Goal: Information Seeking & Learning: Learn about a topic

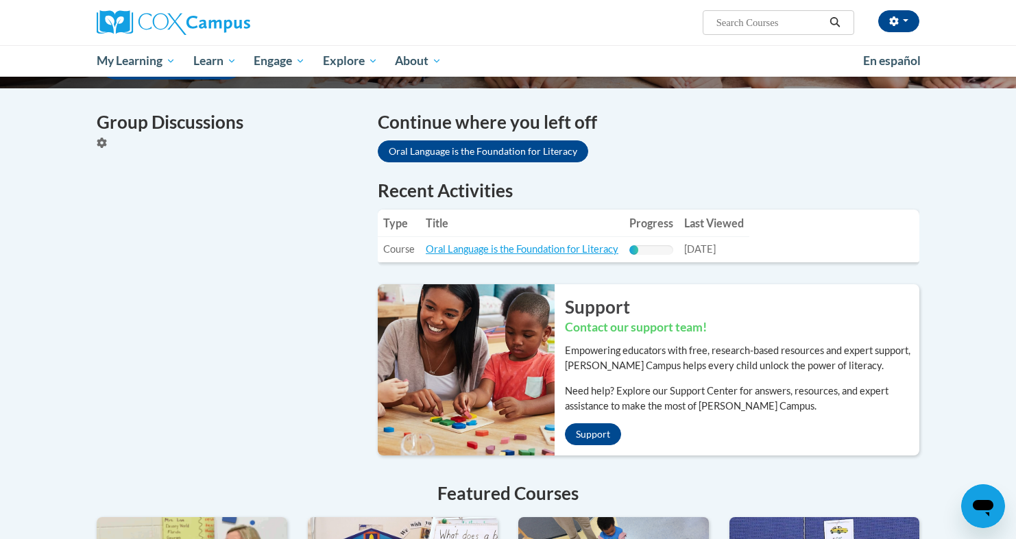
scroll to position [417, 0]
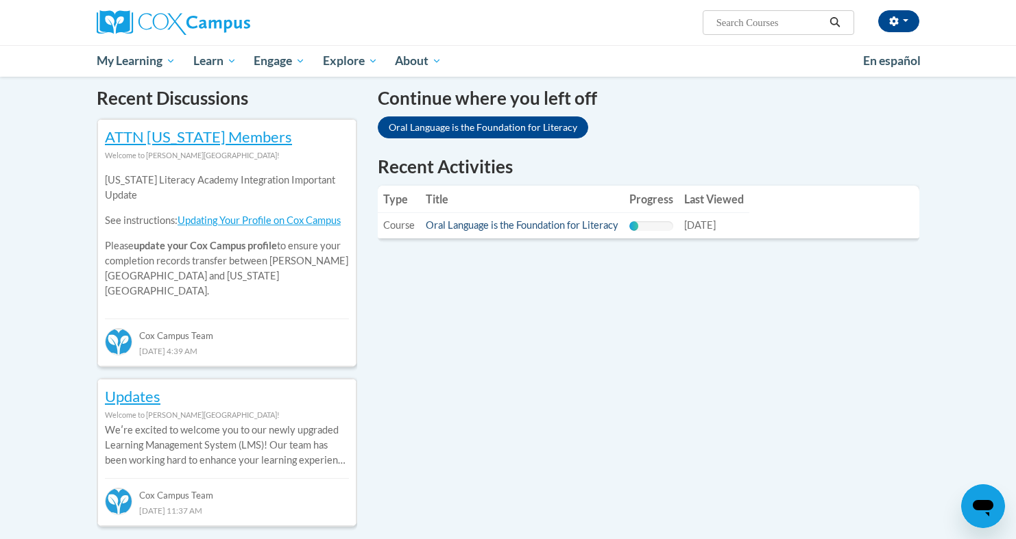
click at [576, 228] on link "Oral Language is the Foundation for Literacy" at bounding box center [522, 225] width 193 height 12
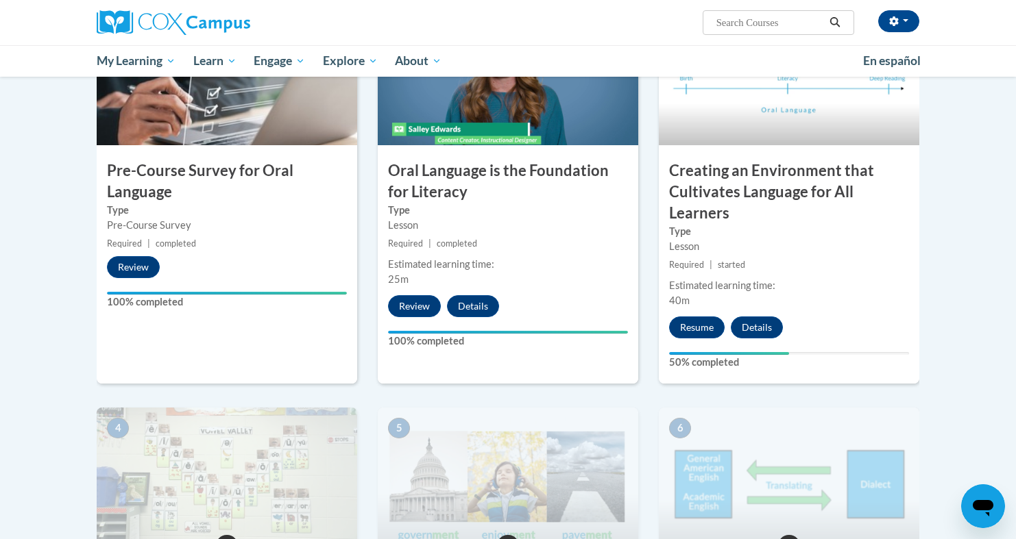
scroll to position [378, 0]
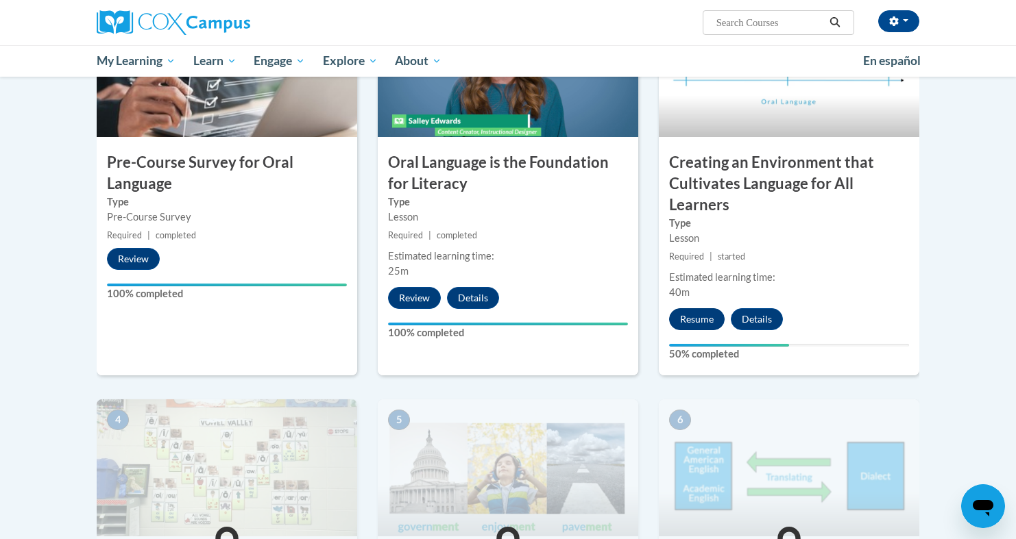
click at [691, 323] on button "Resume" at bounding box center [697, 319] width 56 height 22
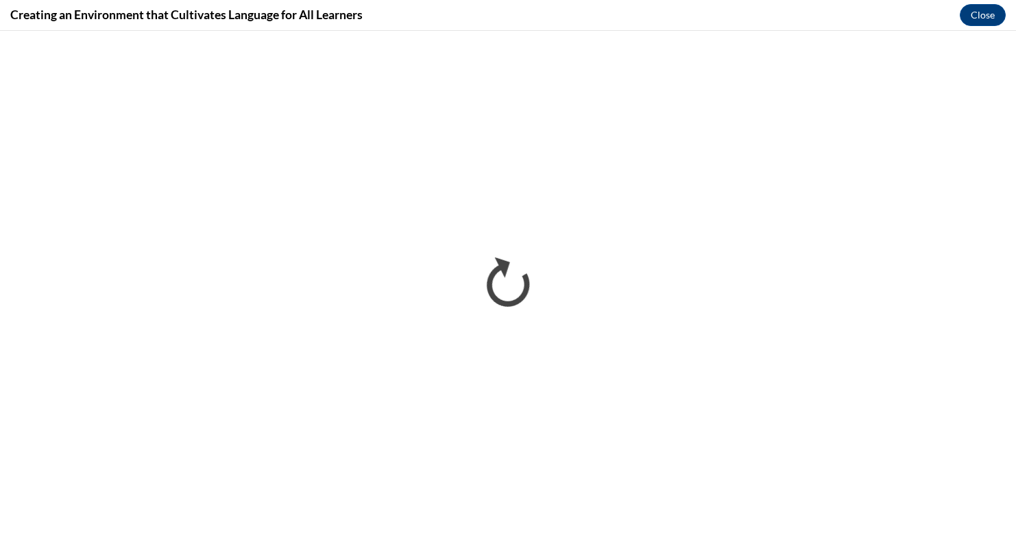
scroll to position [0, 0]
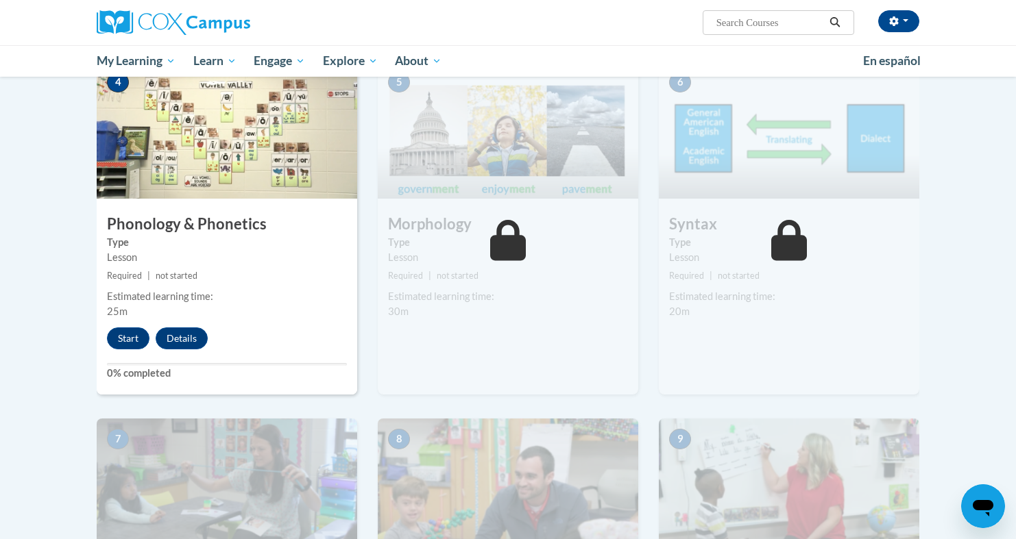
scroll to position [733, 0]
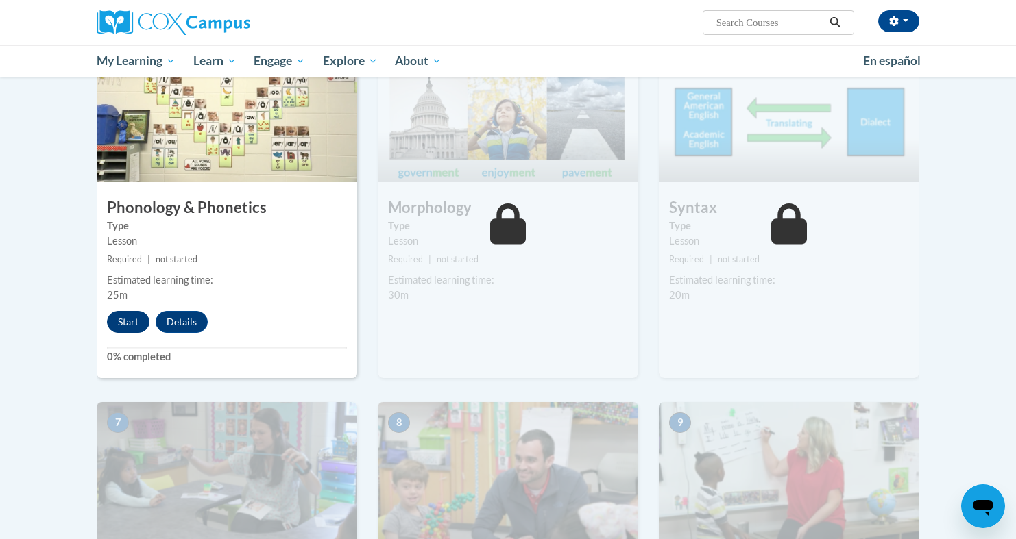
click at [136, 326] on button "Start" at bounding box center [128, 322] width 42 height 22
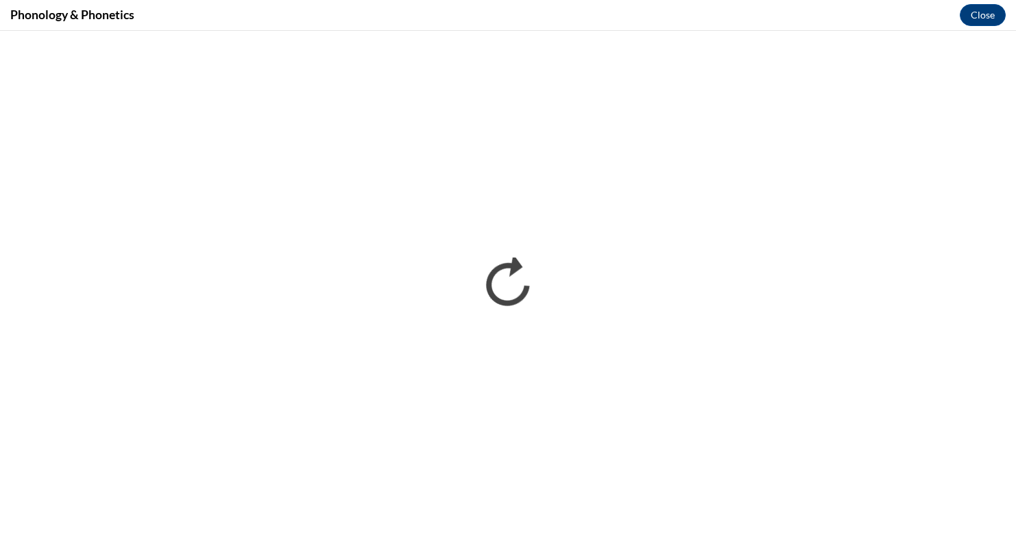
scroll to position [0, 0]
click at [944, 29] on div "Phonology & Phonetics Close" at bounding box center [508, 15] width 1016 height 31
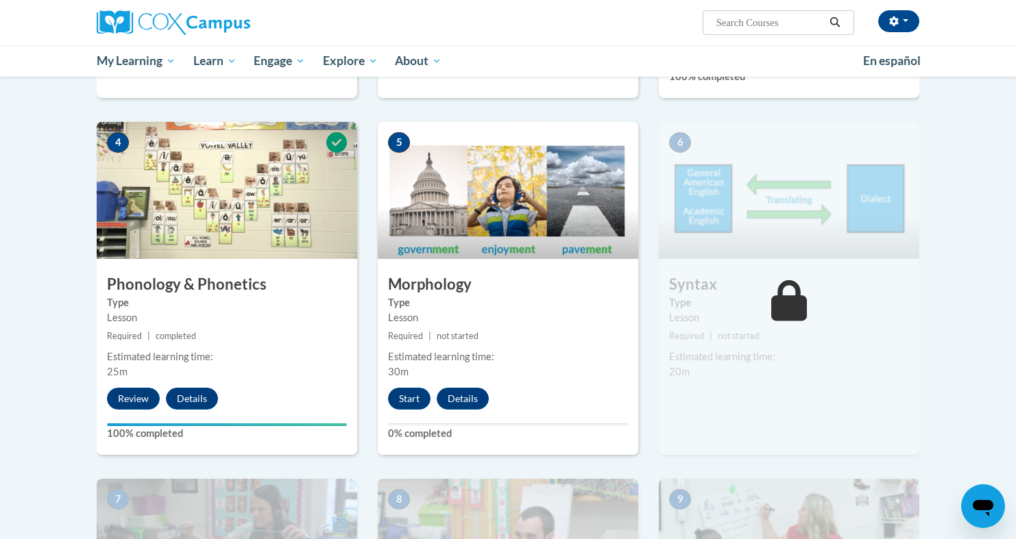
scroll to position [658, 0]
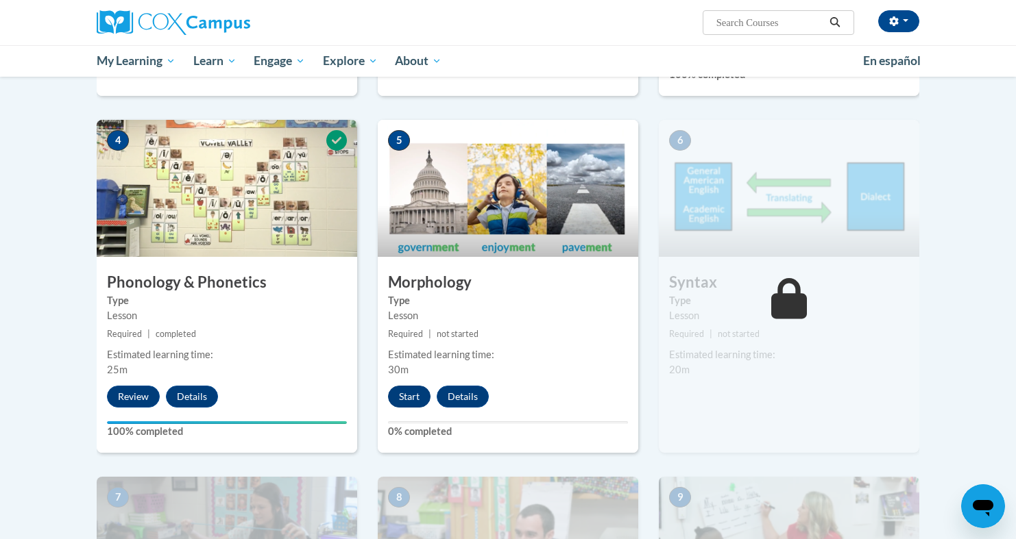
click at [417, 391] on button "Start" at bounding box center [409, 397] width 42 height 22
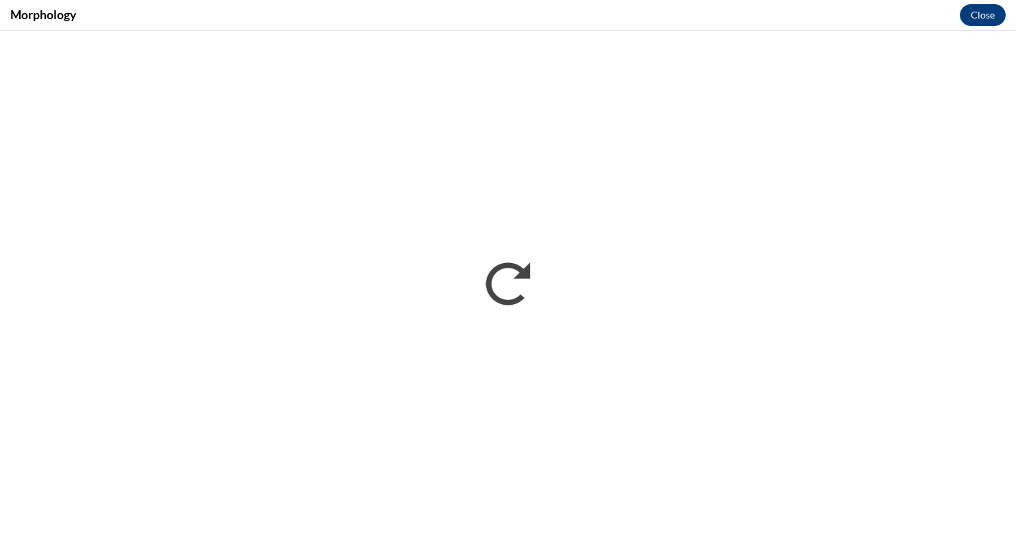
scroll to position [0, 0]
click at [708, 1] on div "Morphology Close" at bounding box center [508, 15] width 1016 height 31
click at [828, 1] on div "Morphology Close" at bounding box center [508, 15] width 1016 height 31
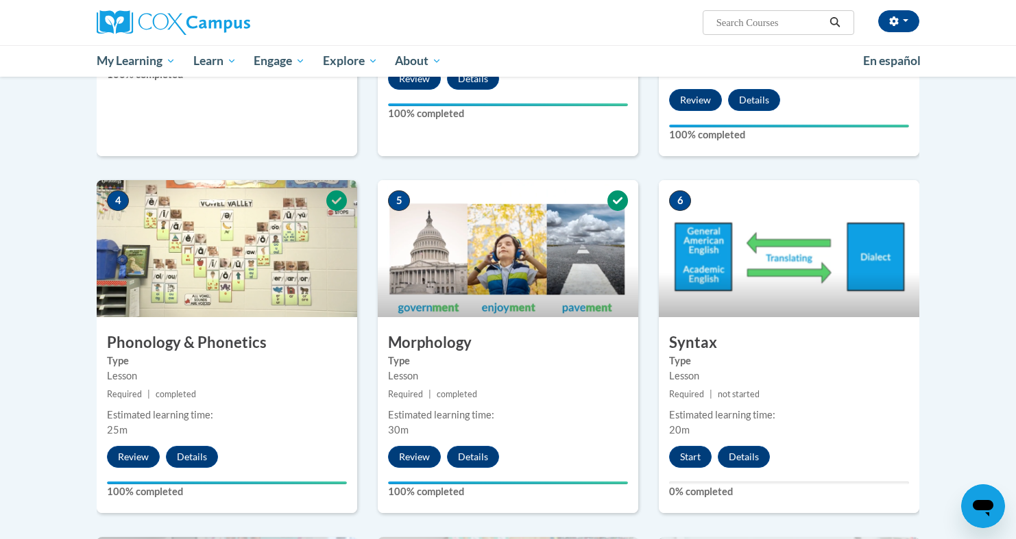
scroll to position [829, 0]
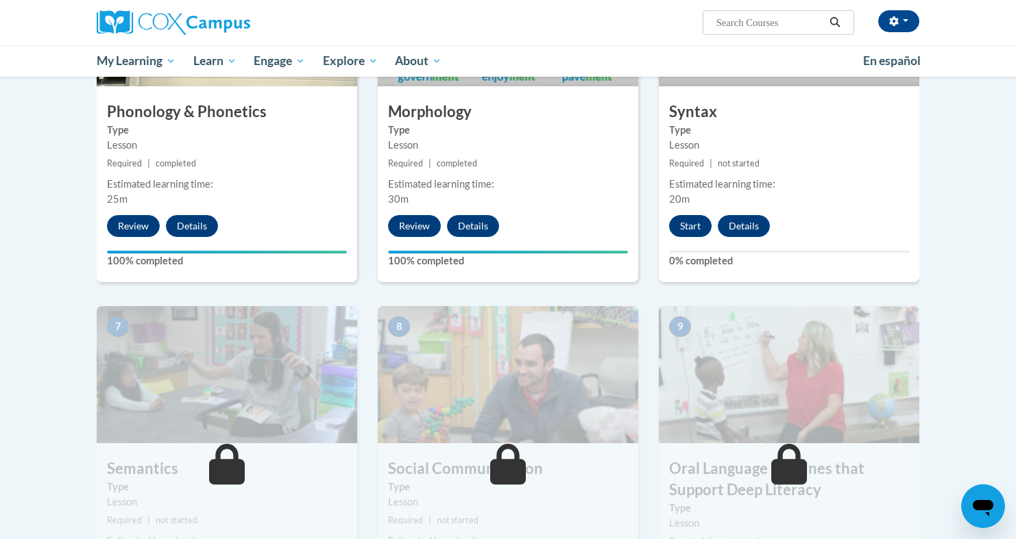
click at [694, 230] on button "Start" at bounding box center [690, 226] width 42 height 22
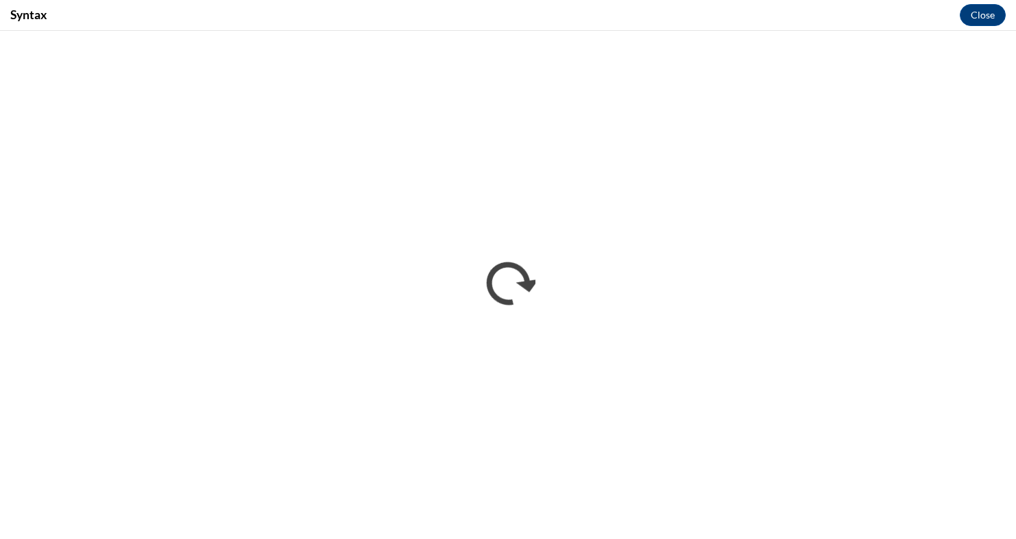
scroll to position [0, 0]
